Goal: Transaction & Acquisition: Purchase product/service

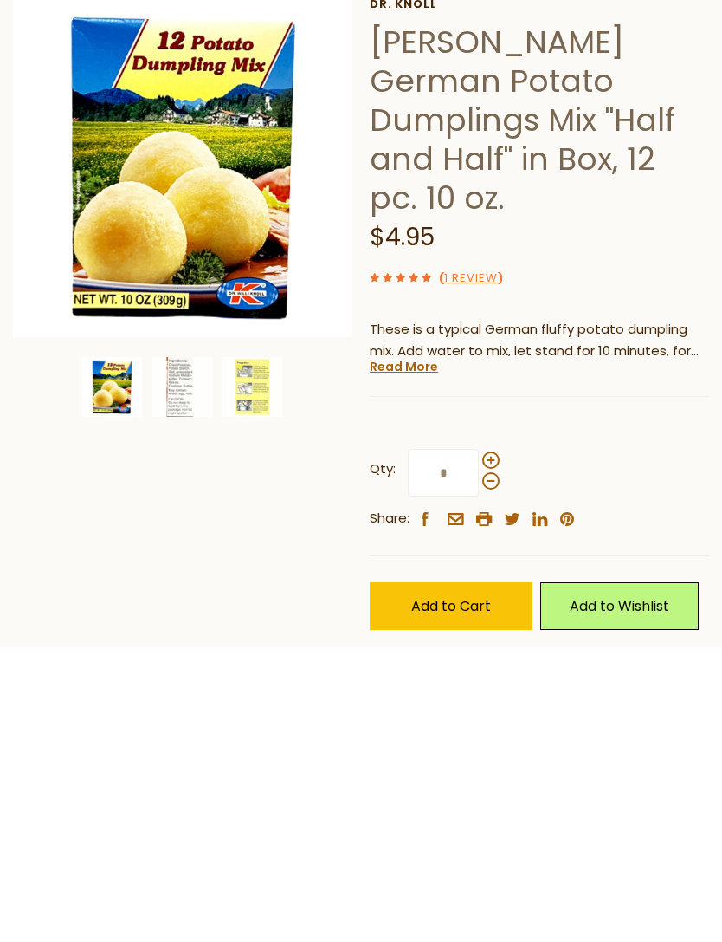
scroll to position [62, 0]
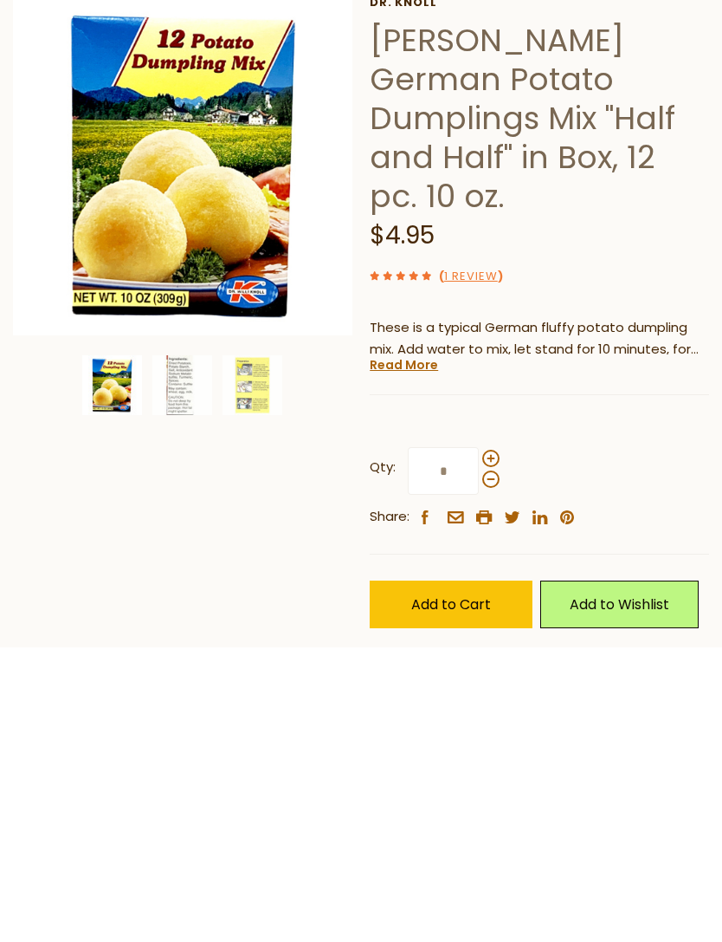
click at [499, 744] on div at bounding box center [491, 763] width 17 height 38
click at [479, 742] on input "*" at bounding box center [443, 766] width 71 height 48
click at [510, 716] on div "Qty: * Share: facebook email printer twitter linkedin pinterest" at bounding box center [540, 782] width 340 height 133
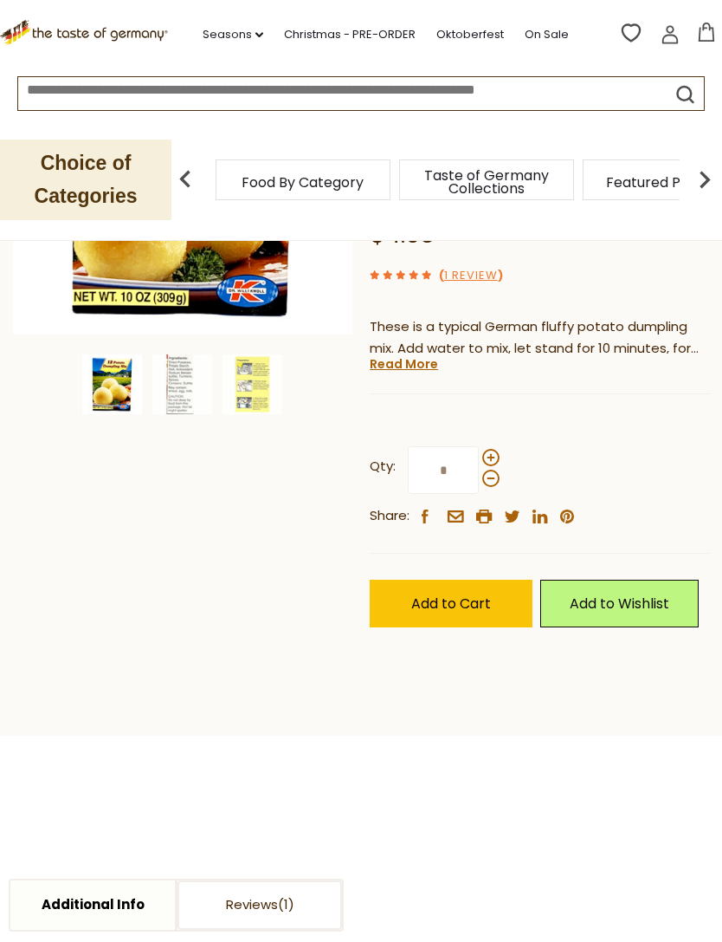
click at [496, 446] on label "Qty: *" at bounding box center [435, 470] width 130 height 48
click at [479, 446] on input "*" at bounding box center [443, 470] width 71 height 48
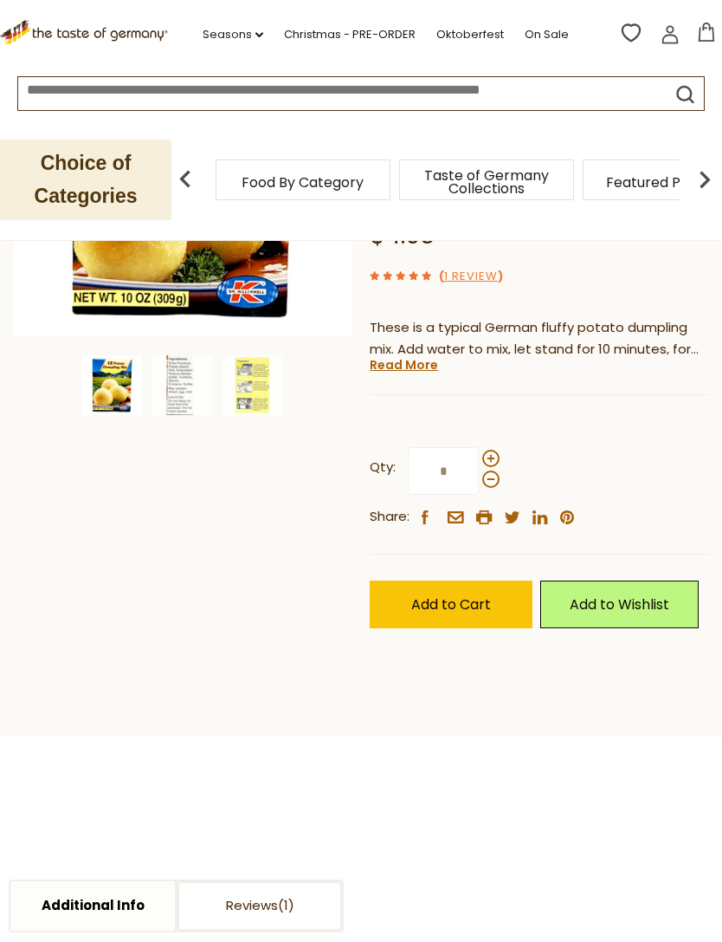
click at [506, 421] on div "Qty: * Share: facebook email printer twitter linkedin pinterest" at bounding box center [540, 487] width 340 height 133
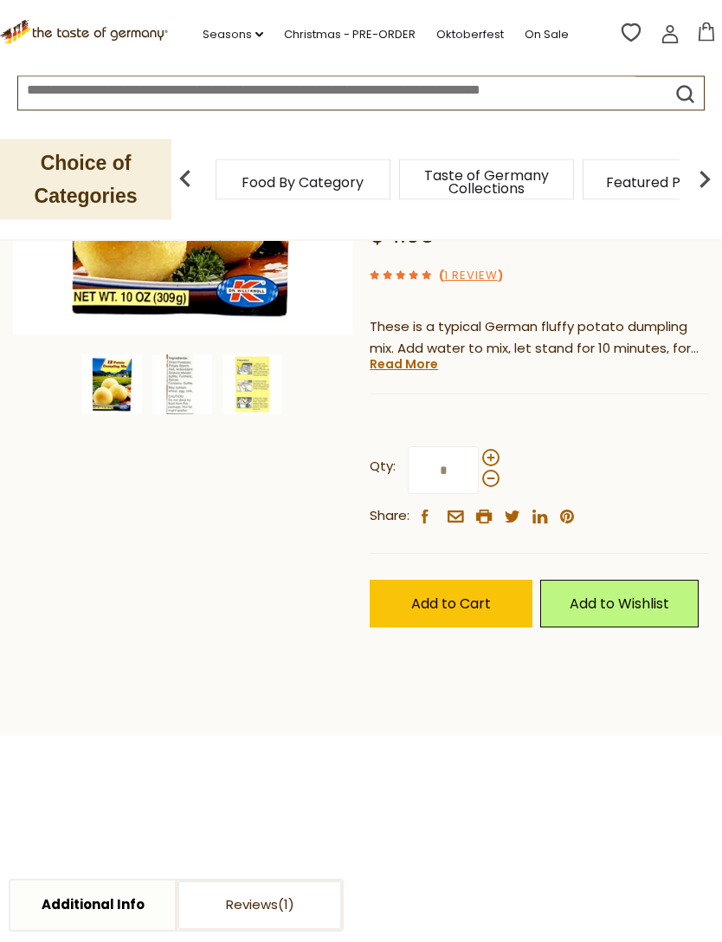
click at [498, 447] on label "Qty: *" at bounding box center [435, 471] width 130 height 48
click at [479, 447] on input "*" at bounding box center [443, 471] width 71 height 48
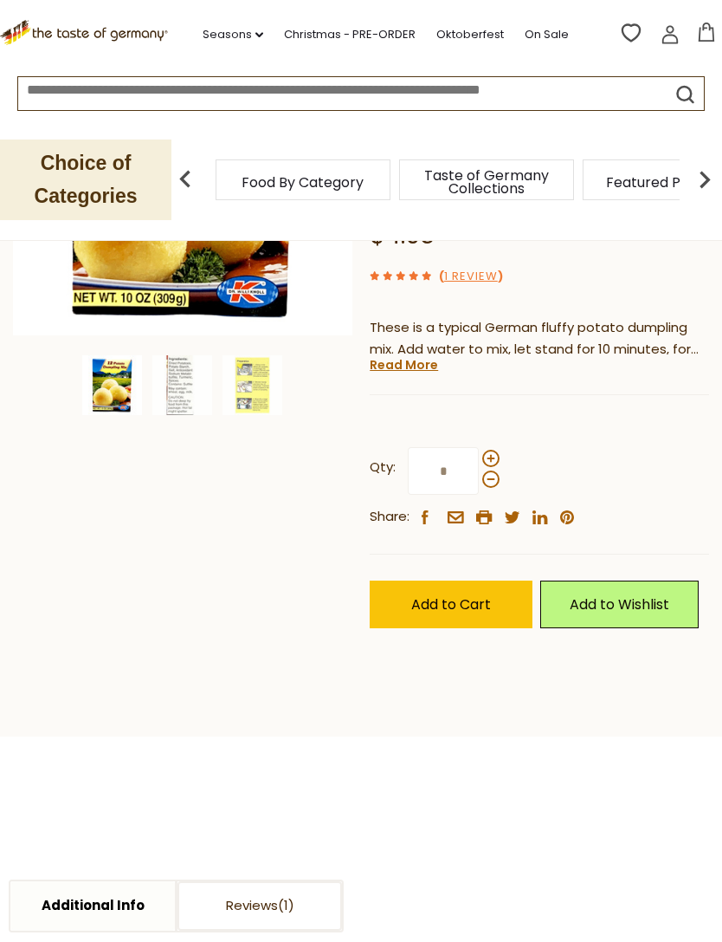
click at [498, 447] on label "Qty: *" at bounding box center [435, 471] width 130 height 48
click at [479, 447] on input "*" at bounding box center [443, 471] width 71 height 48
click at [438, 447] on input "*" at bounding box center [443, 471] width 71 height 48
click at [477, 594] on span "Add to Cart" at bounding box center [451, 604] width 80 height 20
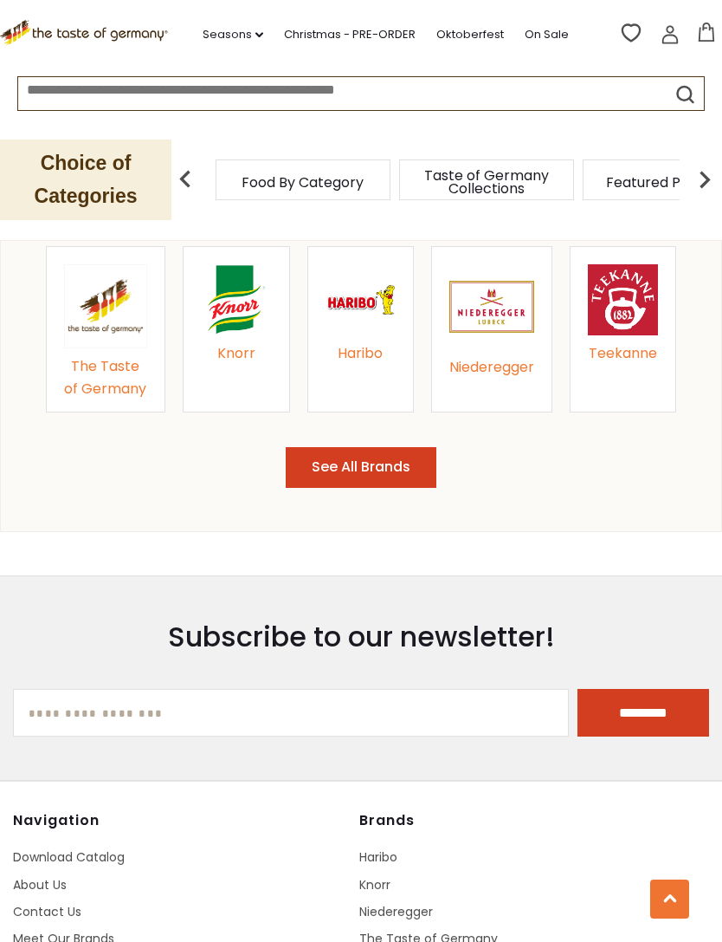
scroll to position [2097, 0]
